Goal: Book appointment/travel/reservation

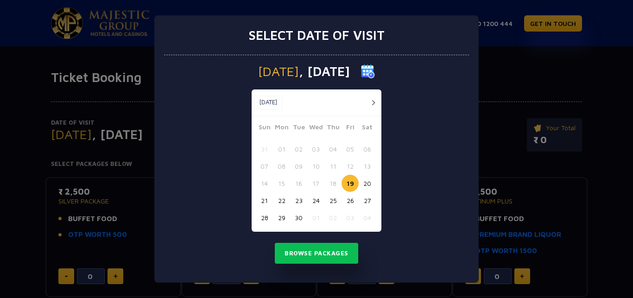
click at [375, 71] on img at bounding box center [368, 71] width 14 height 14
click at [373, 104] on button "button" at bounding box center [373, 103] width 12 height 12
click at [372, 103] on button "button" at bounding box center [373, 103] width 12 height 12
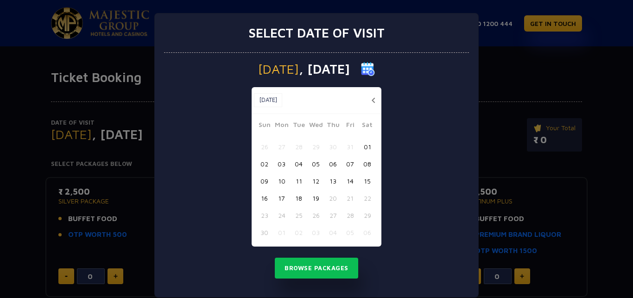
click at [372, 103] on button "button" at bounding box center [373, 100] width 12 height 12
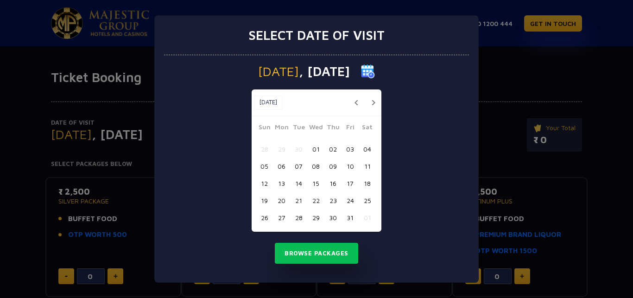
click at [372, 103] on button "button" at bounding box center [373, 103] width 12 height 12
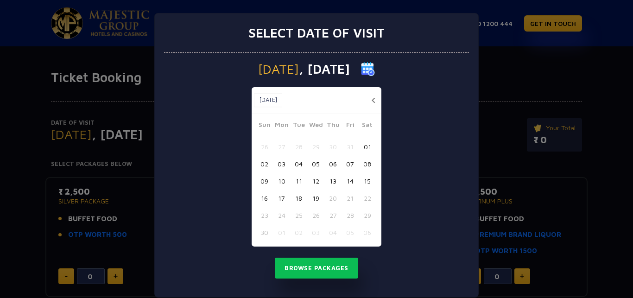
click at [372, 102] on button "button" at bounding box center [373, 100] width 12 height 12
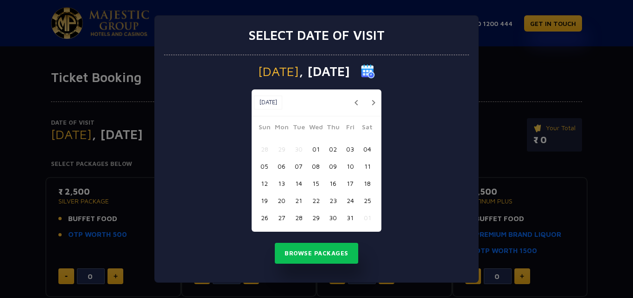
click at [372, 102] on button "button" at bounding box center [373, 103] width 12 height 12
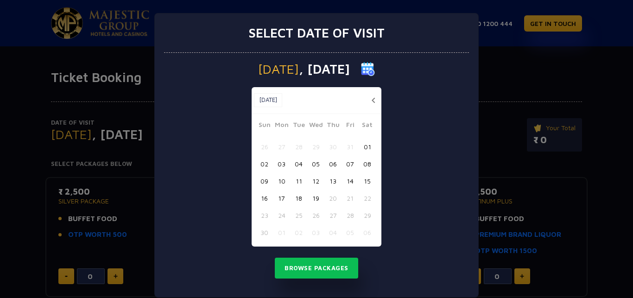
click at [372, 102] on button "button" at bounding box center [373, 100] width 12 height 12
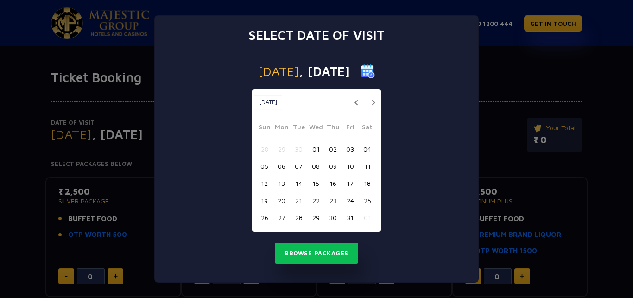
click at [372, 102] on button "button" at bounding box center [373, 103] width 12 height 12
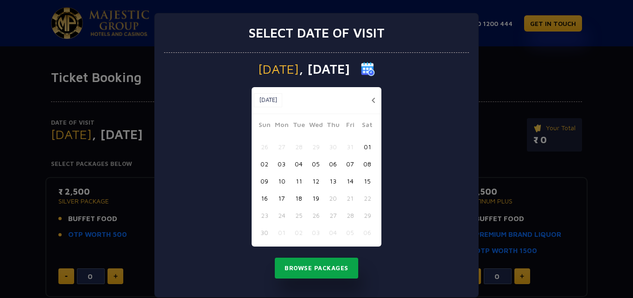
click at [314, 271] on button "Browse Packages" at bounding box center [316, 267] width 83 height 21
